Goal: Book appointment/travel/reservation

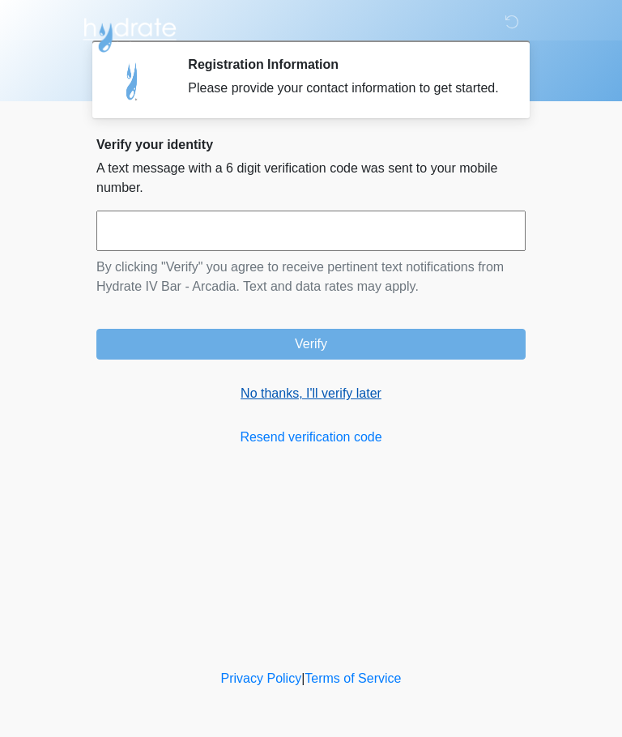
click at [347, 403] on link "No thanks, I'll verify later" at bounding box center [310, 393] width 429 height 19
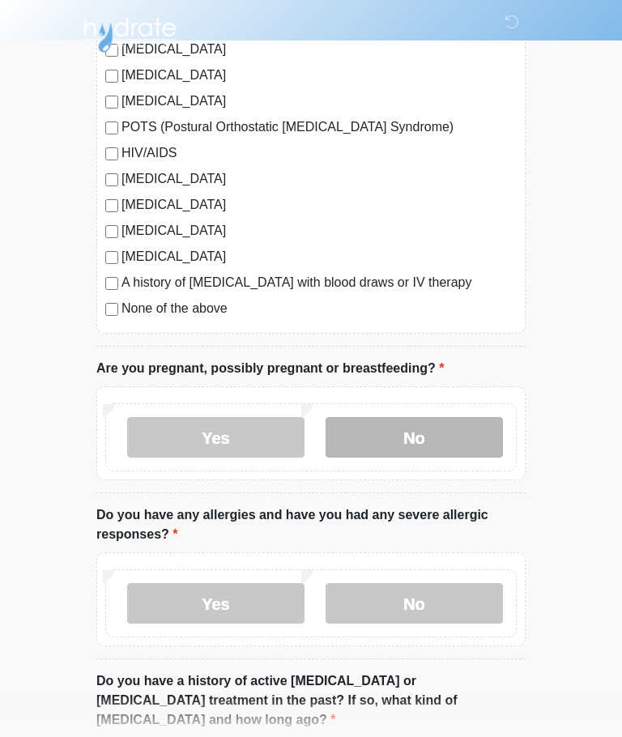
click at [465, 435] on label "No" at bounding box center [414, 437] width 177 height 40
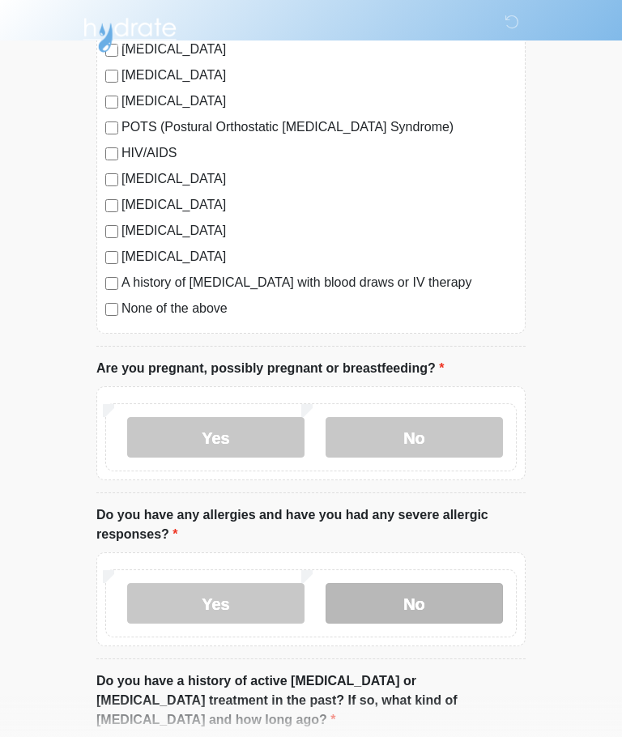
click at [439, 586] on label "No" at bounding box center [414, 603] width 177 height 40
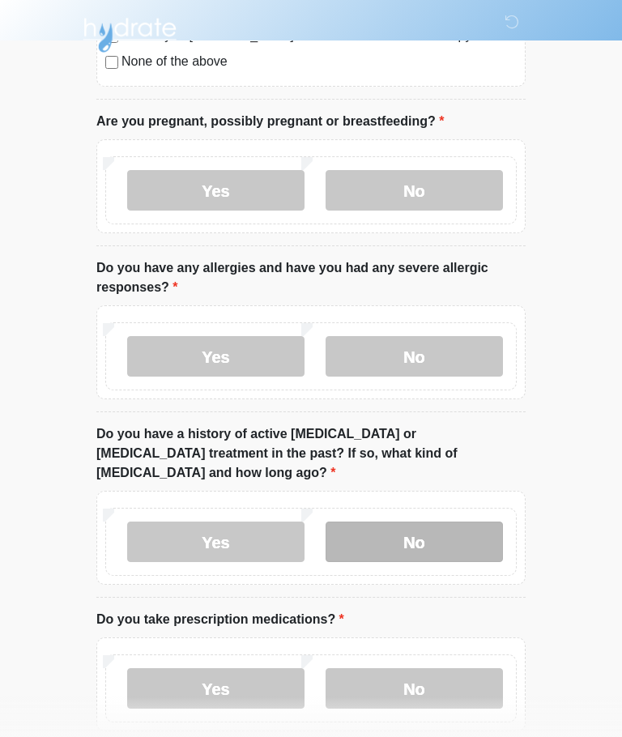
click at [423, 529] on label "No" at bounding box center [414, 542] width 177 height 40
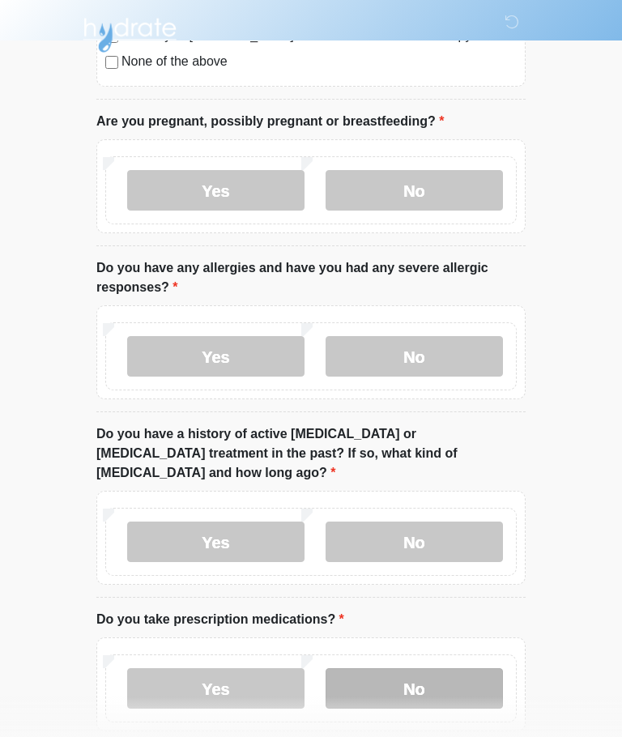
click at [390, 677] on label "No" at bounding box center [414, 688] width 177 height 40
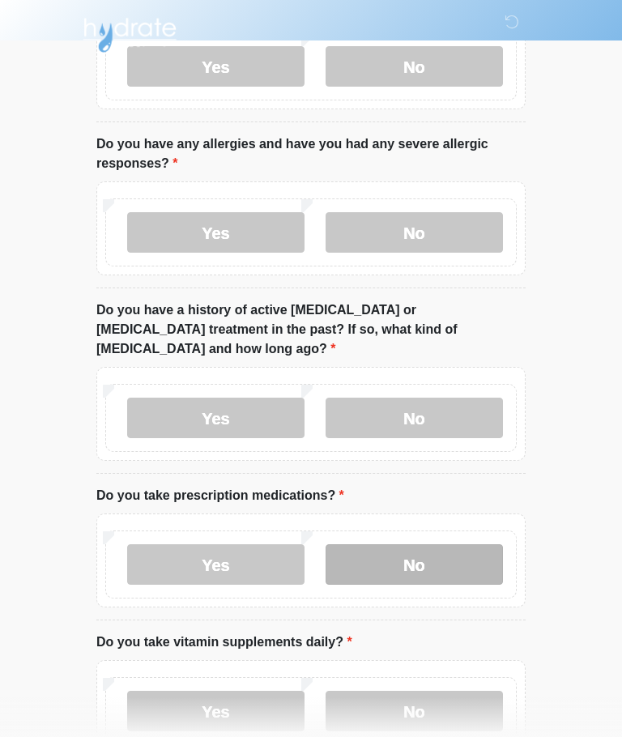
scroll to position [830, 0]
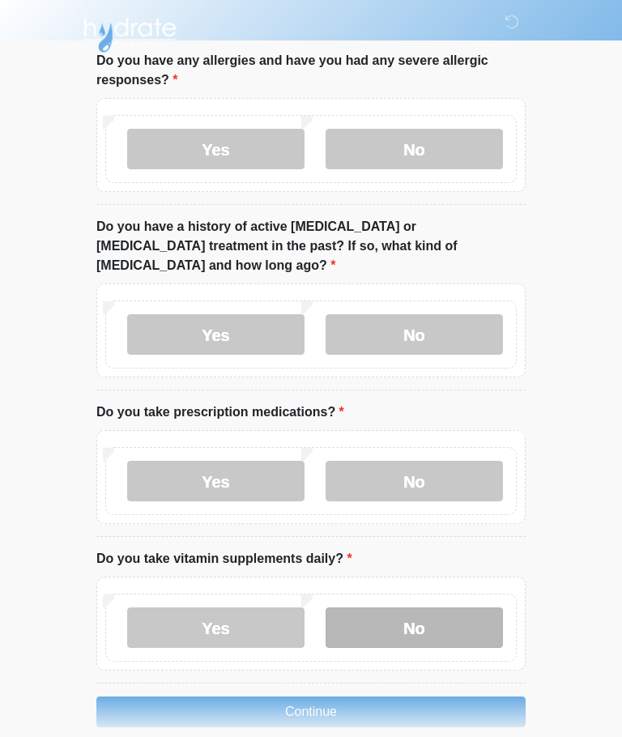
click at [445, 607] on label "No" at bounding box center [414, 627] width 177 height 40
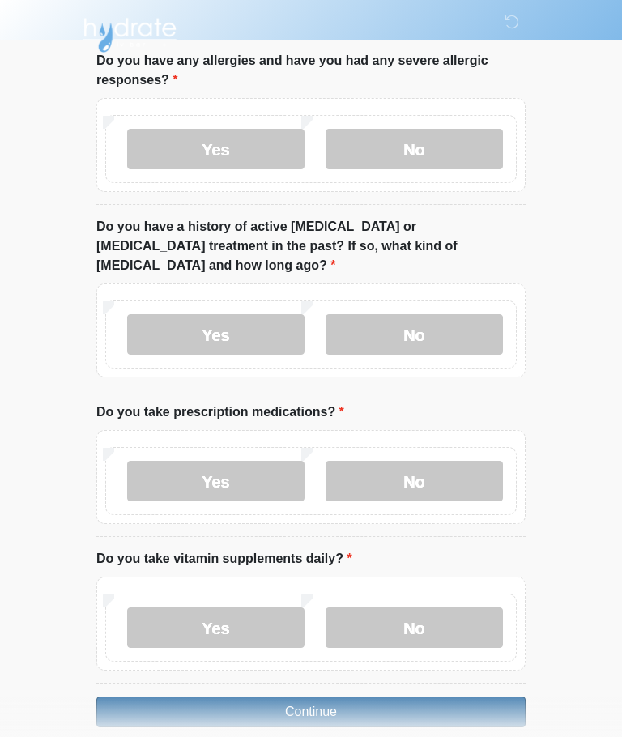
click at [451, 705] on button "Continue" at bounding box center [310, 712] width 429 height 31
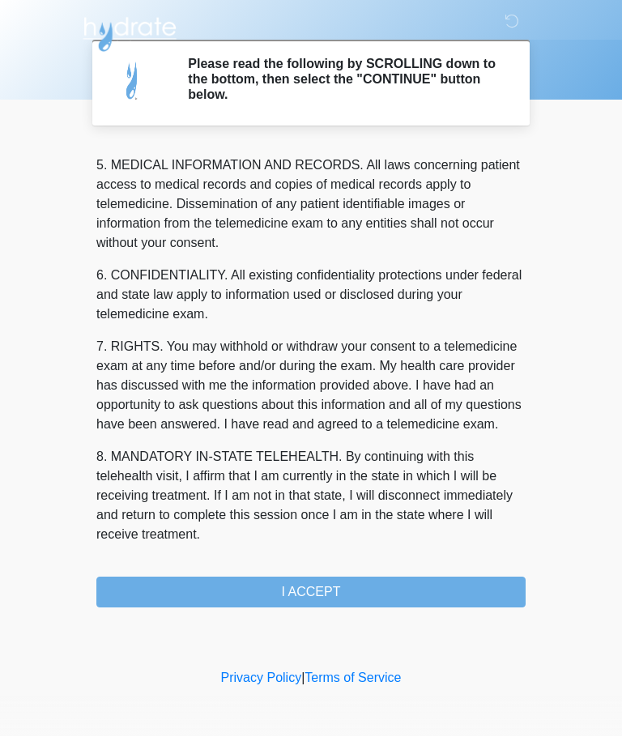
scroll to position [526, 0]
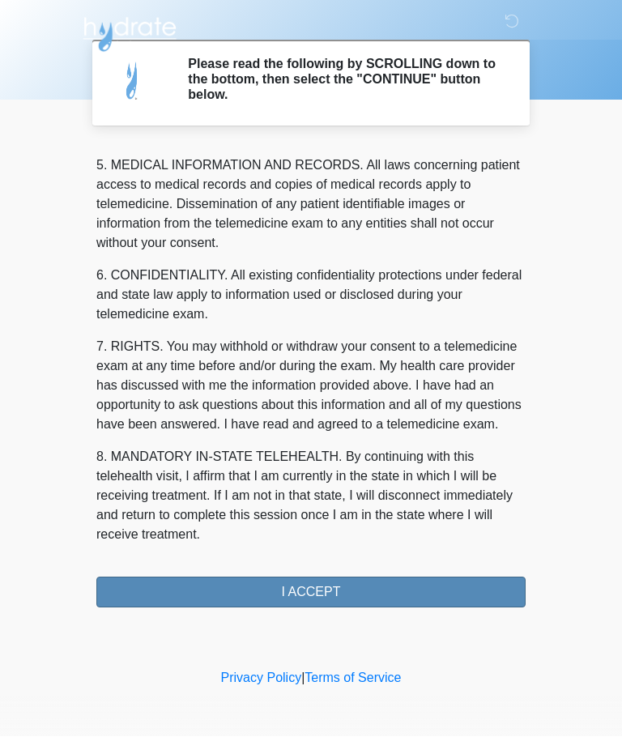
click at [193, 595] on button "I ACCEPT" at bounding box center [310, 592] width 429 height 31
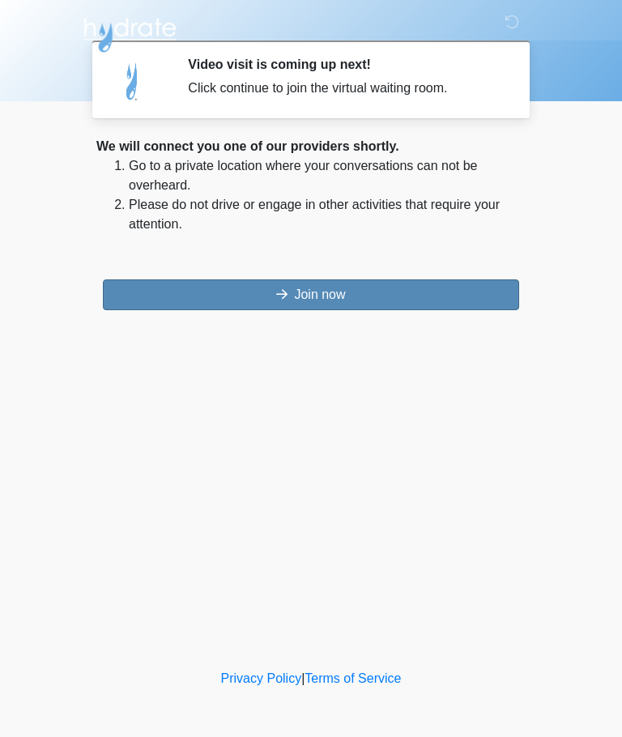
click at [195, 285] on button "Join now" at bounding box center [311, 294] width 416 height 31
